Goal: Communication & Community: Answer question/provide support

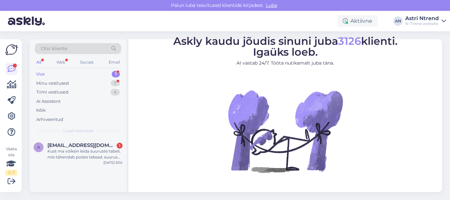
click at [46, 77] on div "Uus 1" at bounding box center [78, 74] width 86 height 9
click at [45, 75] on div "Uus 1" at bounding box center [78, 74] width 86 height 9
click at [117, 75] on div "1" at bounding box center [116, 74] width 8 height 7
click at [79, 153] on div "Kust ma võiksin leida suuruste tabeli, mis tähendab poiste teksad, suurus 16?" at bounding box center [84, 154] width 75 height 12
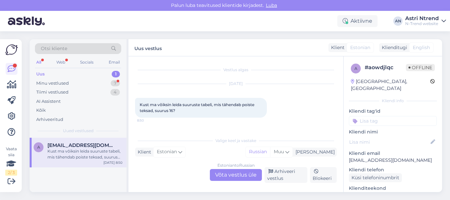
click at [233, 175] on div "Estonian to Russian Võta vestlus üle" at bounding box center [236, 175] width 52 height 12
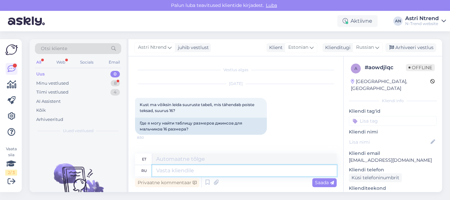
click at [178, 167] on textarea at bounding box center [244, 170] width 185 height 11
type textarea "размер"
type textarea "suurus"
type textarea "размер соответству"
type textarea "kirjavahetuse suurus"
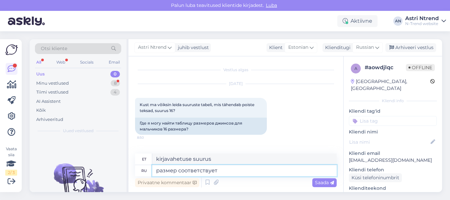
type textarea "размер соответствует"
type textarea "suurus sobib"
type textarea "размер соответствует возрасту"
type textarea "suurus vastab vanusele"
type textarea "размер соответствует возрасту ребенка"
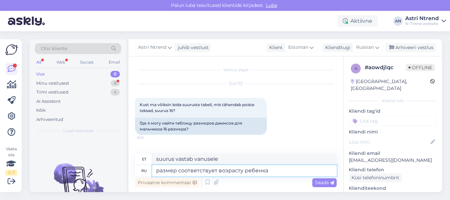
type textarea "suurus vastab lapse vanusele"
type textarea "размер соответствует возрасту ребенка"
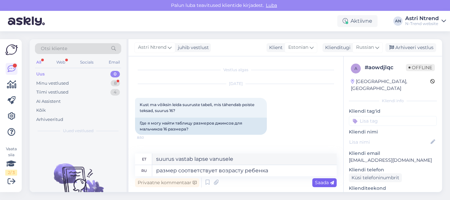
click at [323, 183] on span "Saada" at bounding box center [324, 183] width 19 height 6
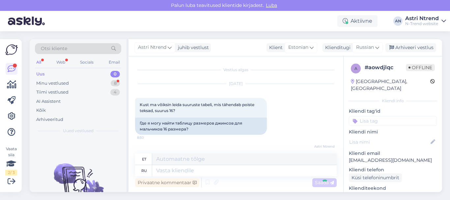
scroll to position [34, 0]
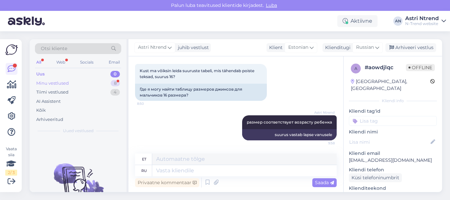
click at [65, 83] on div "Minu vestlused" at bounding box center [52, 83] width 33 height 7
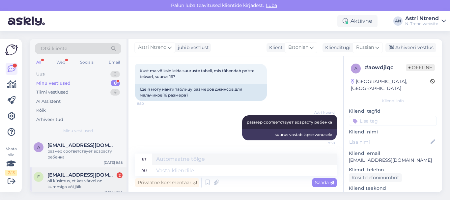
click at [76, 176] on span "[EMAIL_ADDRESS][DOMAIN_NAME]" at bounding box center [81, 175] width 69 height 6
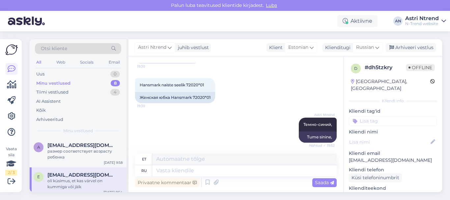
scroll to position [194, 0]
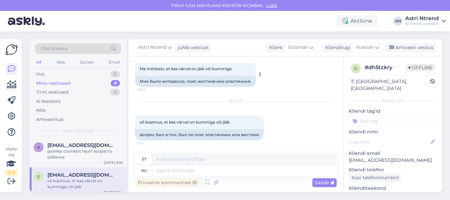
click at [174, 69] on span "Ma mõtlesin, et kas värvel on jäik või kummiga" at bounding box center [186, 68] width 92 height 5
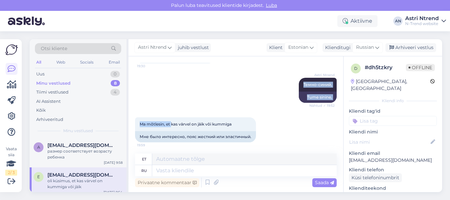
scroll to position [135, 0]
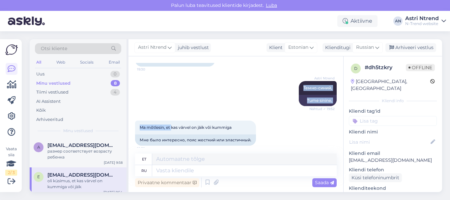
drag, startPoint x: 172, startPoint y: 67, endPoint x: 222, endPoint y: 90, distance: 54.6
click at [222, 90] on div "Vestlus algas [DATE] Tere. 19:29 Привет. Milline on selle seeliku värvel 19:30 …" at bounding box center [239, 105] width 208 height 85
click at [241, 95] on div "Astri Ntrend Темно-синий, Nähtud ✓ 19:52 Tume sinine," at bounding box center [236, 94] width 202 height 40
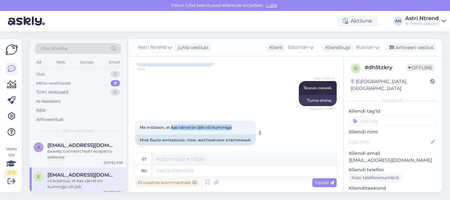
drag, startPoint x: 171, startPoint y: 126, endPoint x: 234, endPoint y: 128, distance: 62.3
click at [234, 128] on div "Ma mõtlesin, et kas värvel on jäik või kummiga 19:59" at bounding box center [195, 128] width 121 height 14
copy span "kas värvel on jäik või kummiga"
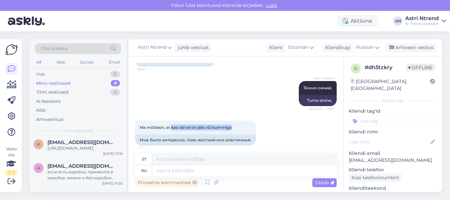
scroll to position [132, 0]
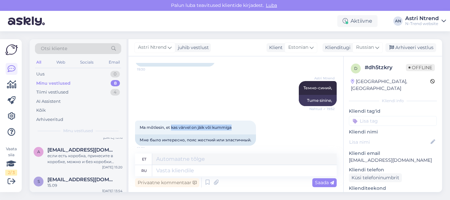
click at [69, 83] on div "Minu vestlused" at bounding box center [53, 83] width 34 height 7
click at [71, 165] on div "если есть коробка, принесите в коробке, можно и без коробки принести." at bounding box center [84, 159] width 75 height 12
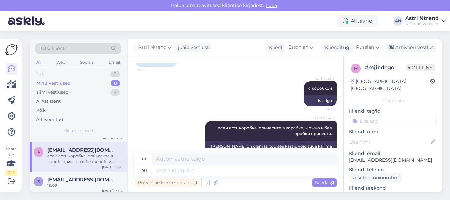
scroll to position [468, 0]
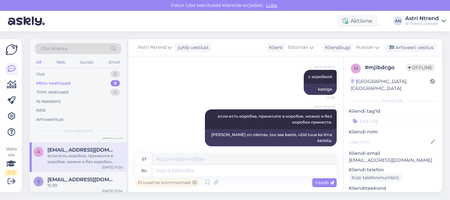
click at [113, 83] on div "8" at bounding box center [115, 83] width 9 height 7
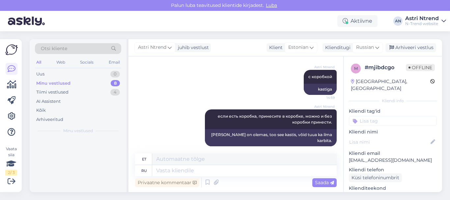
scroll to position [0, 0]
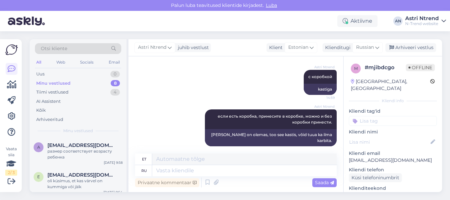
click at [75, 84] on div "Minu vestlused 8" at bounding box center [78, 83] width 86 height 9
click at [75, 183] on div "oli küsimus, et kas värvel on kummiga või jäik" at bounding box center [84, 184] width 75 height 12
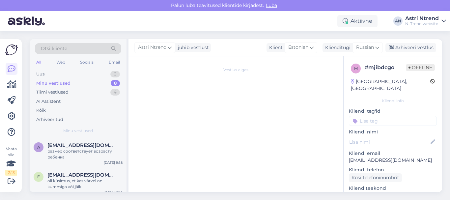
scroll to position [194, 0]
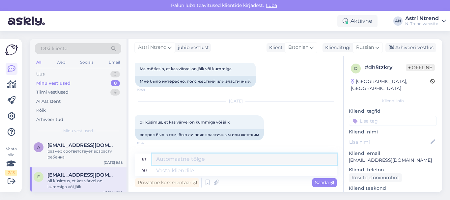
click at [166, 157] on textarea at bounding box center [244, 159] width 185 height 11
paste textarea "Ei [PERSON_NAME] on jäik"
type textarea "Ei [PERSON_NAME] on jäik"
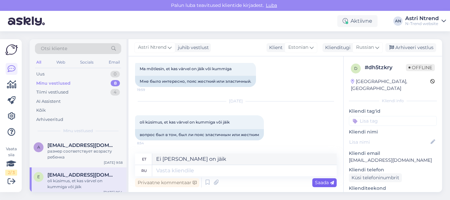
click at [323, 183] on span "Saada" at bounding box center [324, 183] width 19 height 6
click at [323, 184] on span "Saada" at bounding box center [324, 183] width 19 height 6
click at [320, 185] on span "Saada" at bounding box center [324, 183] width 19 height 6
click at [247, 159] on textarea "Ei [PERSON_NAME] on jäik" at bounding box center [244, 159] width 185 height 11
click at [319, 181] on span "Saada" at bounding box center [324, 183] width 19 height 6
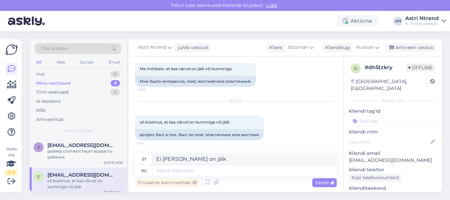
click at [78, 177] on span "[EMAIL_ADDRESS][DOMAIN_NAME]" at bounding box center [81, 175] width 69 height 6
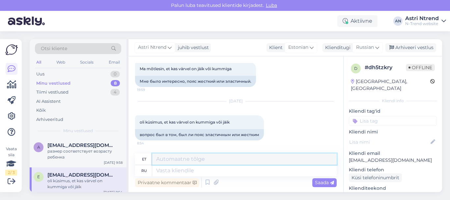
click at [186, 157] on textarea at bounding box center [244, 159] width 185 height 11
paste textarea "Ei [PERSON_NAME] on jäik"
type textarea "Ei [PERSON_NAME] on jäik"
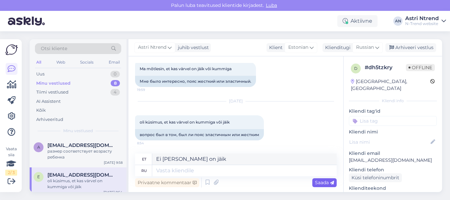
click at [324, 181] on span "Saada" at bounding box center [324, 183] width 19 height 6
click at [181, 169] on textarea at bounding box center [244, 170] width 185 height 11
paste textarea "Он не резиновый, он жёсткий."
type textarea "Он не резиновый, он жёсткий."
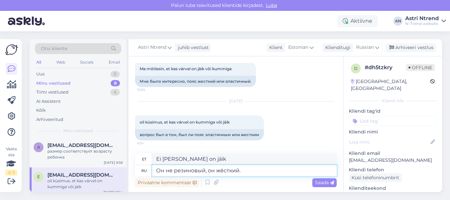
type textarea "See pole kummist, see on kõva."
type textarea "Он не резиновый, он жёсткий."
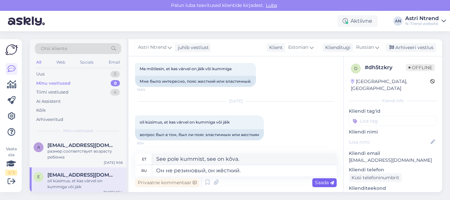
click at [320, 182] on span "Saada" at bounding box center [324, 183] width 19 height 6
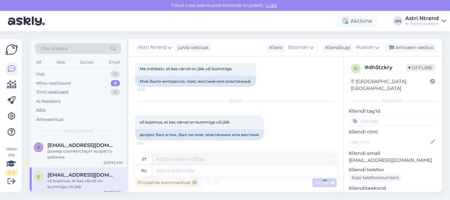
scroll to position [234, 0]
